Goal: Find specific page/section: Find specific page/section

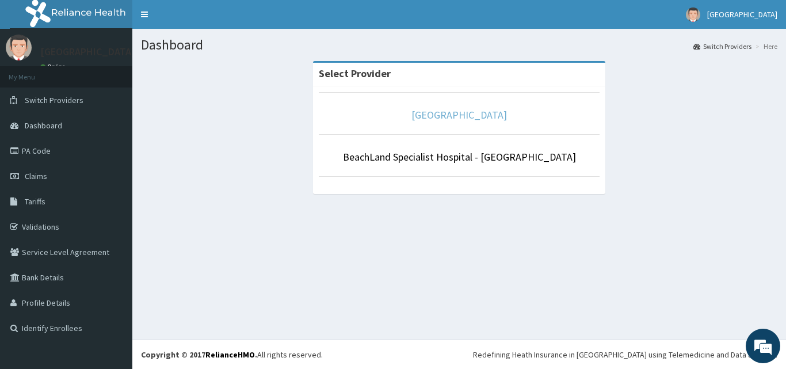
click at [447, 120] on link "[GEOGRAPHIC_DATA]" at bounding box center [459, 114] width 96 height 13
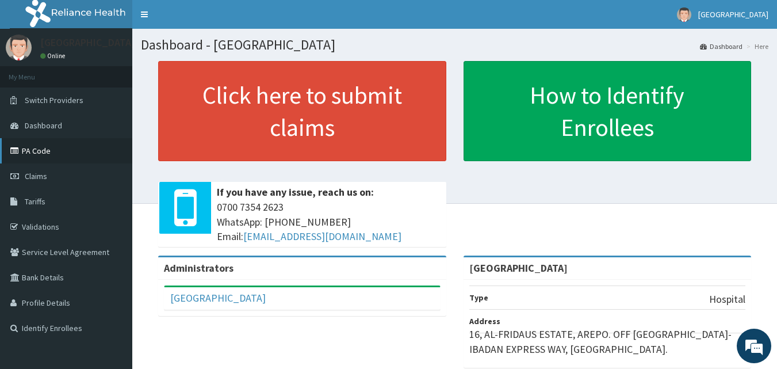
click at [40, 155] on link "PA Code" at bounding box center [66, 150] width 132 height 25
click at [29, 146] on link "PA Code" at bounding box center [66, 150] width 132 height 25
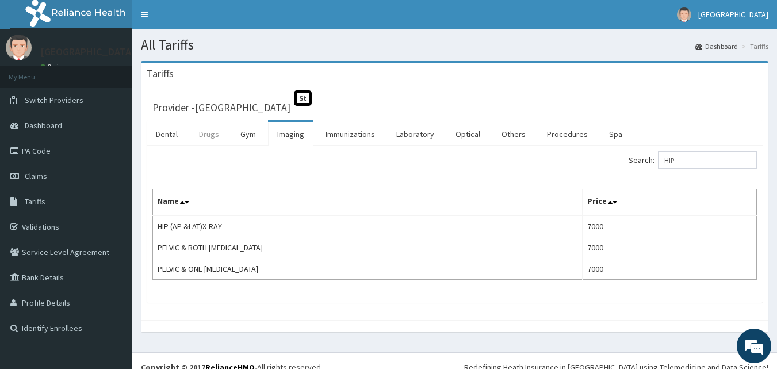
click at [209, 135] on link "Drugs" at bounding box center [209, 134] width 39 height 24
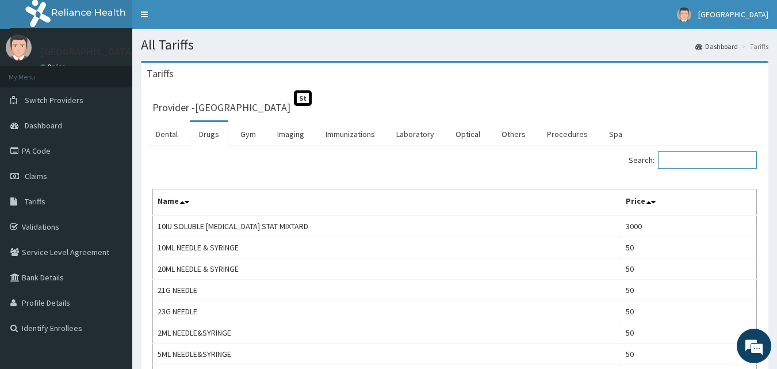
click at [685, 158] on input "Search:" at bounding box center [707, 159] width 99 height 17
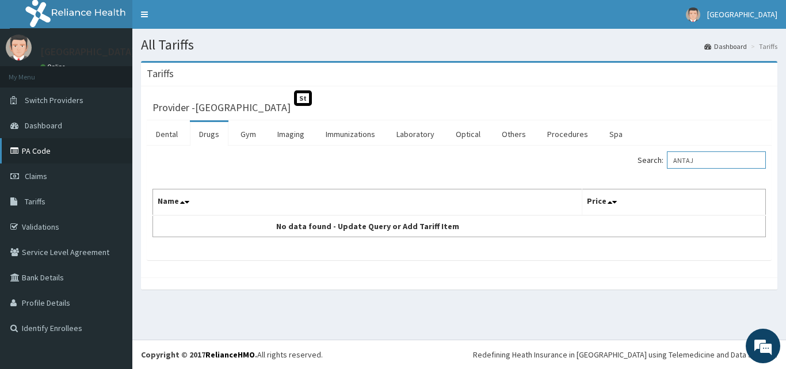
type input "ANTAJ"
click at [41, 148] on link "PA Code" at bounding box center [66, 150] width 132 height 25
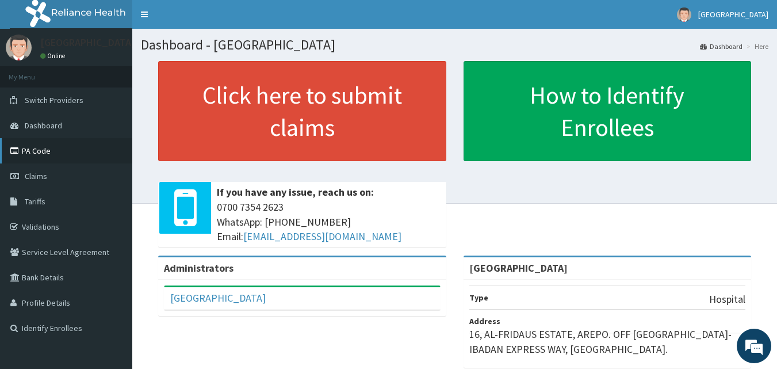
click at [30, 147] on link "PA Code" at bounding box center [66, 150] width 132 height 25
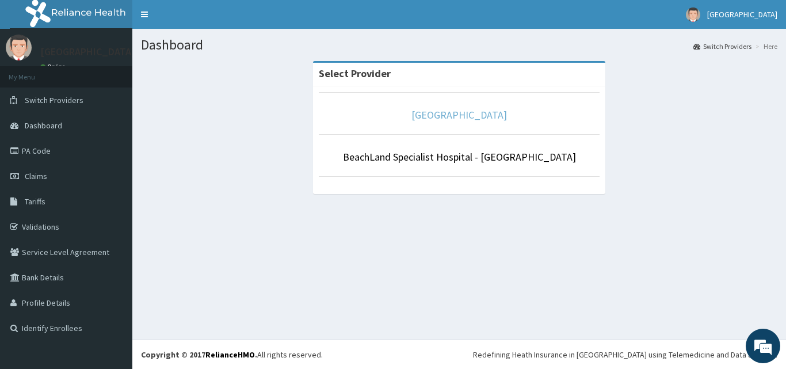
click at [444, 105] on li "[GEOGRAPHIC_DATA]" at bounding box center [459, 113] width 281 height 43
click at [446, 117] on link "[GEOGRAPHIC_DATA]" at bounding box center [459, 114] width 96 height 13
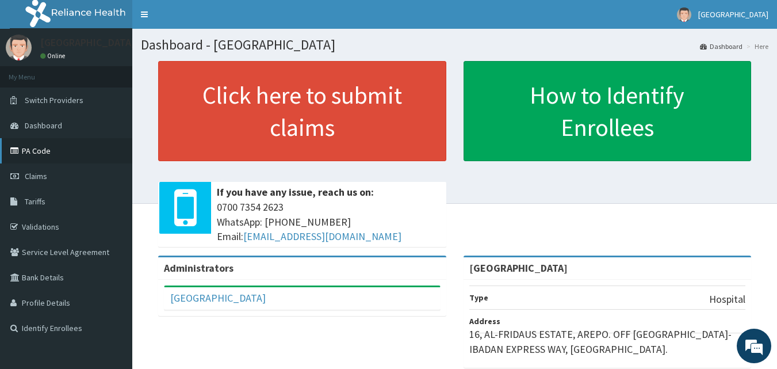
click at [37, 154] on link "PA Code" at bounding box center [66, 150] width 132 height 25
